Goal: Information Seeking & Learning: Learn about a topic

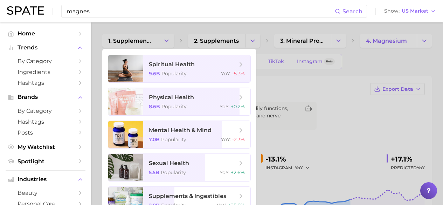
scroll to position [70, 0]
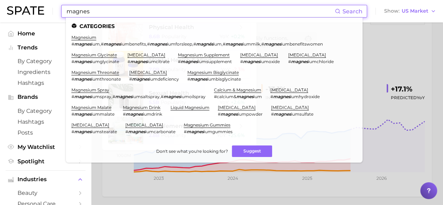
drag, startPoint x: 0, startPoint y: 0, endPoint x: 55, endPoint y: 15, distance: 57.4
click at [55, 15] on div "magnes Search Categories magnesium # magnes ium , # magnes iumbenefits , # magn…" at bounding box center [221, 11] width 429 height 22
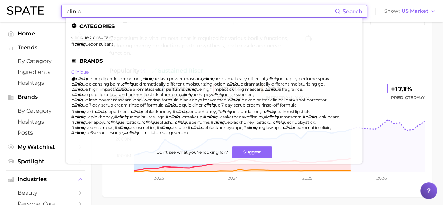
type input "cliniq"
click at [79, 71] on link "clinique" at bounding box center [79, 71] width 17 height 5
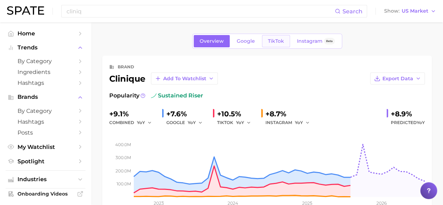
click at [273, 45] on link "TikTok" at bounding box center [276, 41] width 28 height 12
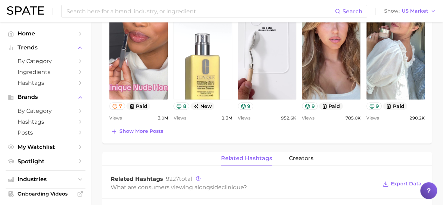
scroll to position [377, 0]
click at [153, 128] on span "Show more posts" at bounding box center [141, 131] width 44 height 6
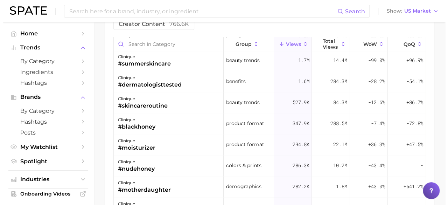
scroll to position [755, 0]
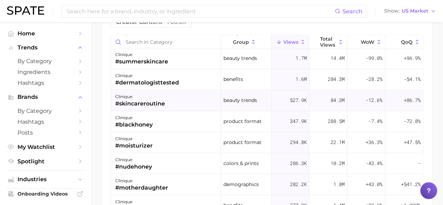
click at [140, 101] on div "#skincareroutine" at bounding box center [140, 103] width 50 height 8
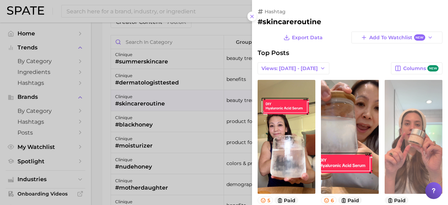
scroll to position [0, 0]
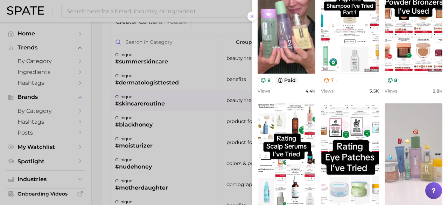
click at [128, 145] on div at bounding box center [224, 102] width 448 height 205
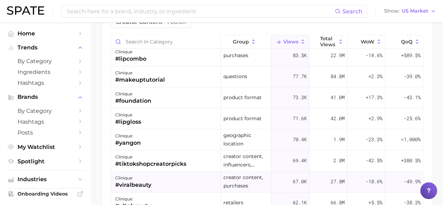
click at [139, 182] on div "#viralbeauty" at bounding box center [133, 185] width 36 height 8
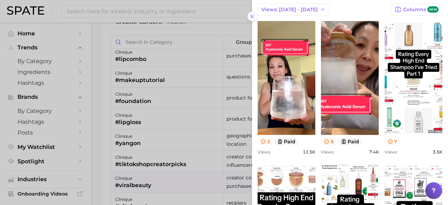
click at [251, 15] on icon at bounding box center [252, 17] width 6 height 6
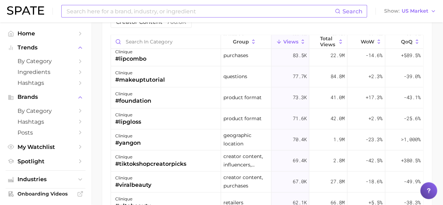
click at [132, 12] on input at bounding box center [200, 11] width 269 height 12
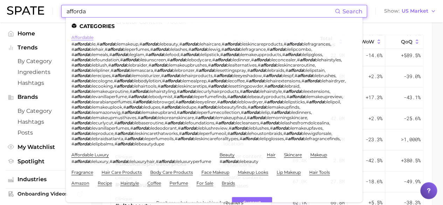
type input "afforda"
click at [85, 36] on link "affordable" at bounding box center [82, 37] width 22 height 5
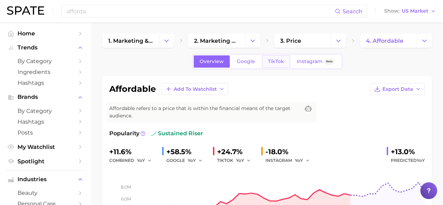
click at [274, 63] on span "TikTok" at bounding box center [276, 61] width 16 height 6
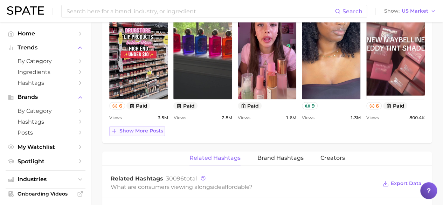
click at [146, 128] on span "Show more posts" at bounding box center [141, 131] width 44 height 6
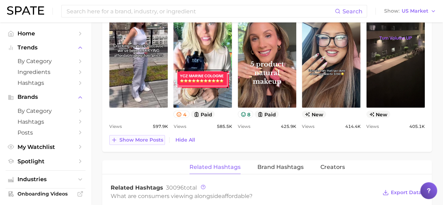
click at [147, 138] on span "Show more posts" at bounding box center [141, 140] width 44 height 6
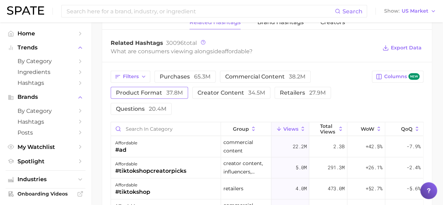
click at [154, 91] on span "product format 37.8m" at bounding box center [149, 93] width 67 height 6
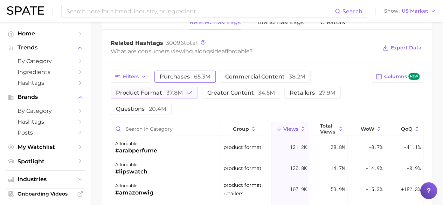
click at [195, 76] on span "65.3m" at bounding box center [202, 76] width 16 height 7
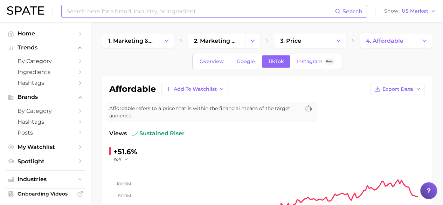
click at [150, 12] on input at bounding box center [200, 11] width 269 height 12
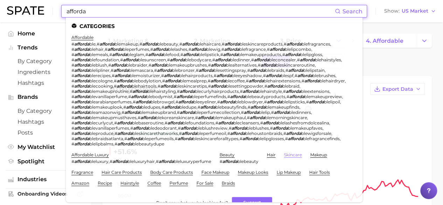
type input "afforda"
click at [295, 157] on link "skincare" at bounding box center [293, 154] width 18 height 5
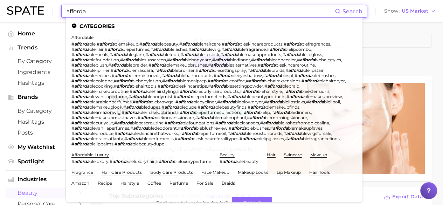
click at [93, 11] on input "afforda" at bounding box center [200, 11] width 269 height 12
click at [84, 157] on link "affordable luxury" at bounding box center [89, 154] width 37 height 5
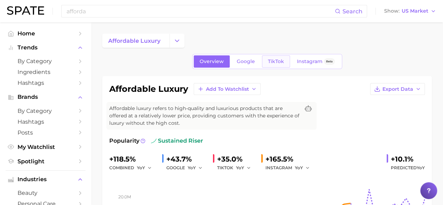
click at [277, 62] on span "TikTok" at bounding box center [276, 61] width 16 height 6
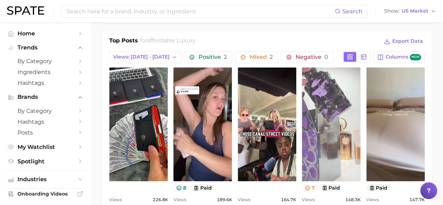
scroll to position [403, 0]
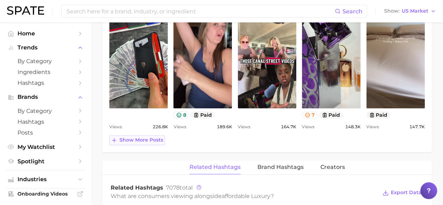
click at [135, 137] on span "Show more posts" at bounding box center [141, 140] width 44 height 6
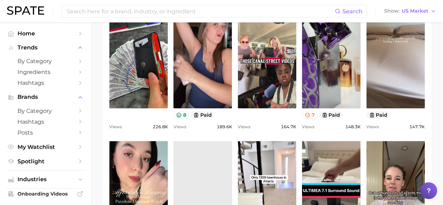
scroll to position [0, 0]
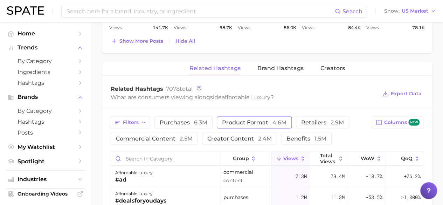
click at [243, 125] on button "product format 4.6m" at bounding box center [254, 122] width 75 height 12
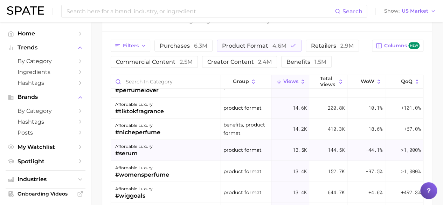
click at [131, 154] on div "#serum" at bounding box center [133, 153] width 37 height 8
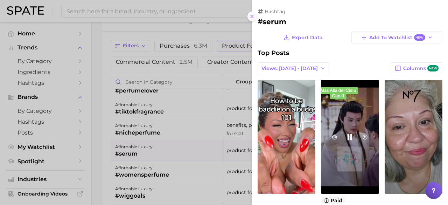
click at [252, 14] on icon at bounding box center [252, 17] width 6 height 6
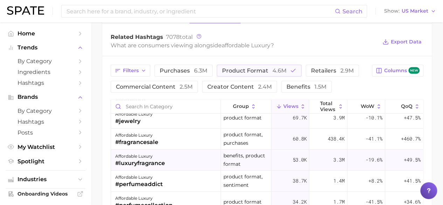
click at [147, 167] on div "affordable luxury #luxuryfragrance" at bounding box center [166, 160] width 110 height 21
